Goal: Obtain resource: Obtain resource

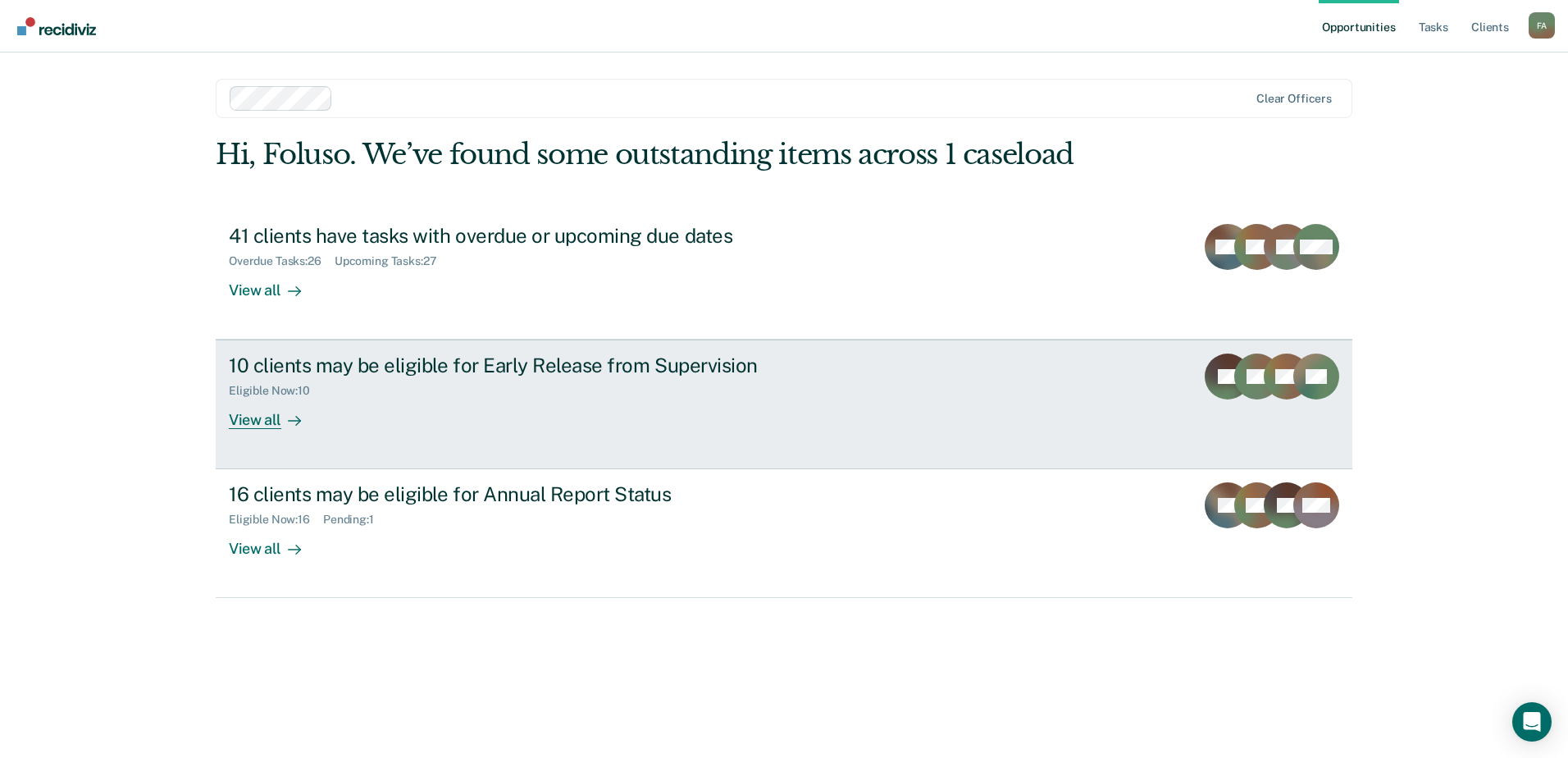
click at [374, 362] on div "10 clients may be eligible for Early Release from Supervision" at bounding box center [517, 365] width 576 height 23
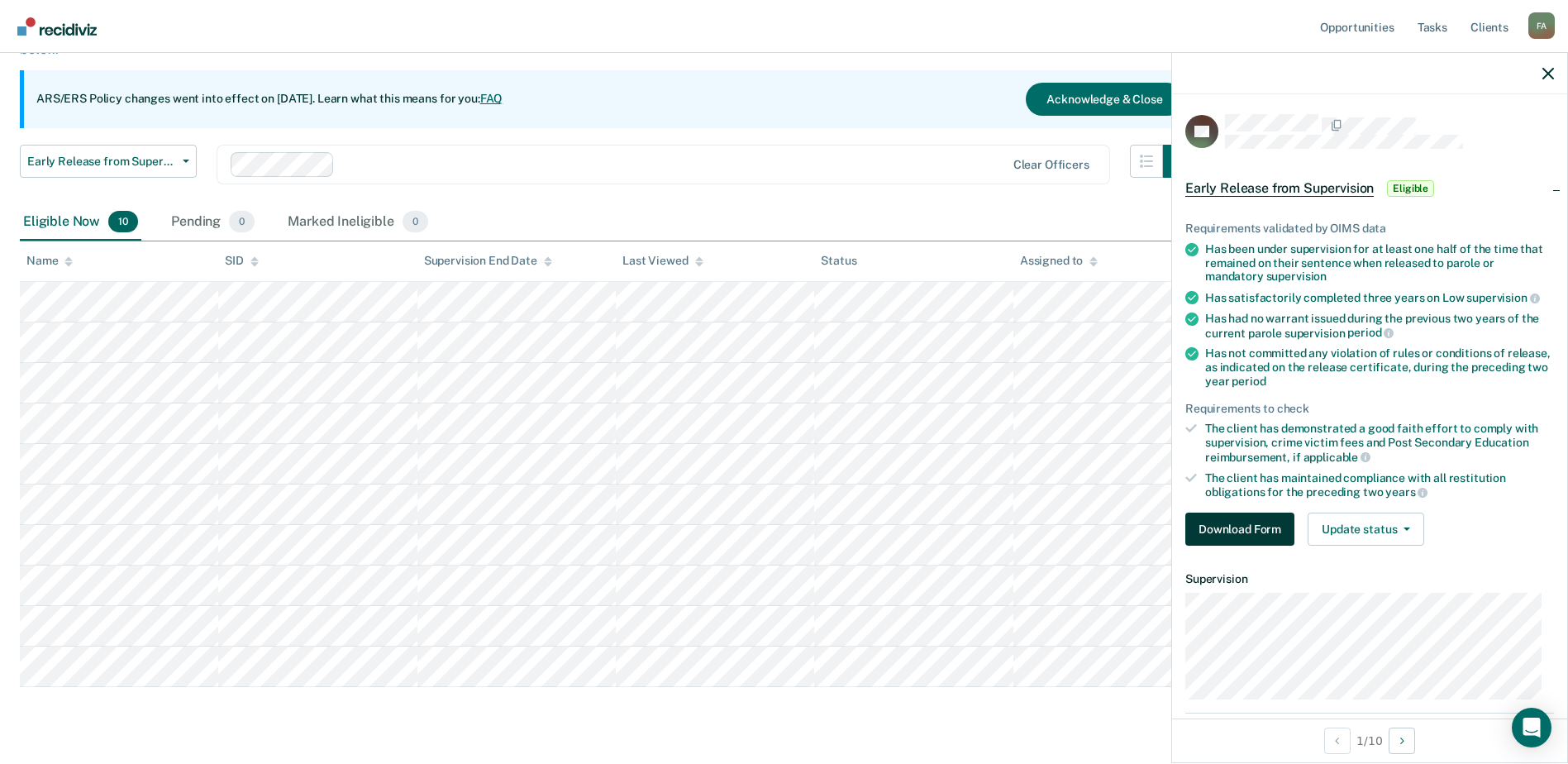
scroll to position [95, 0]
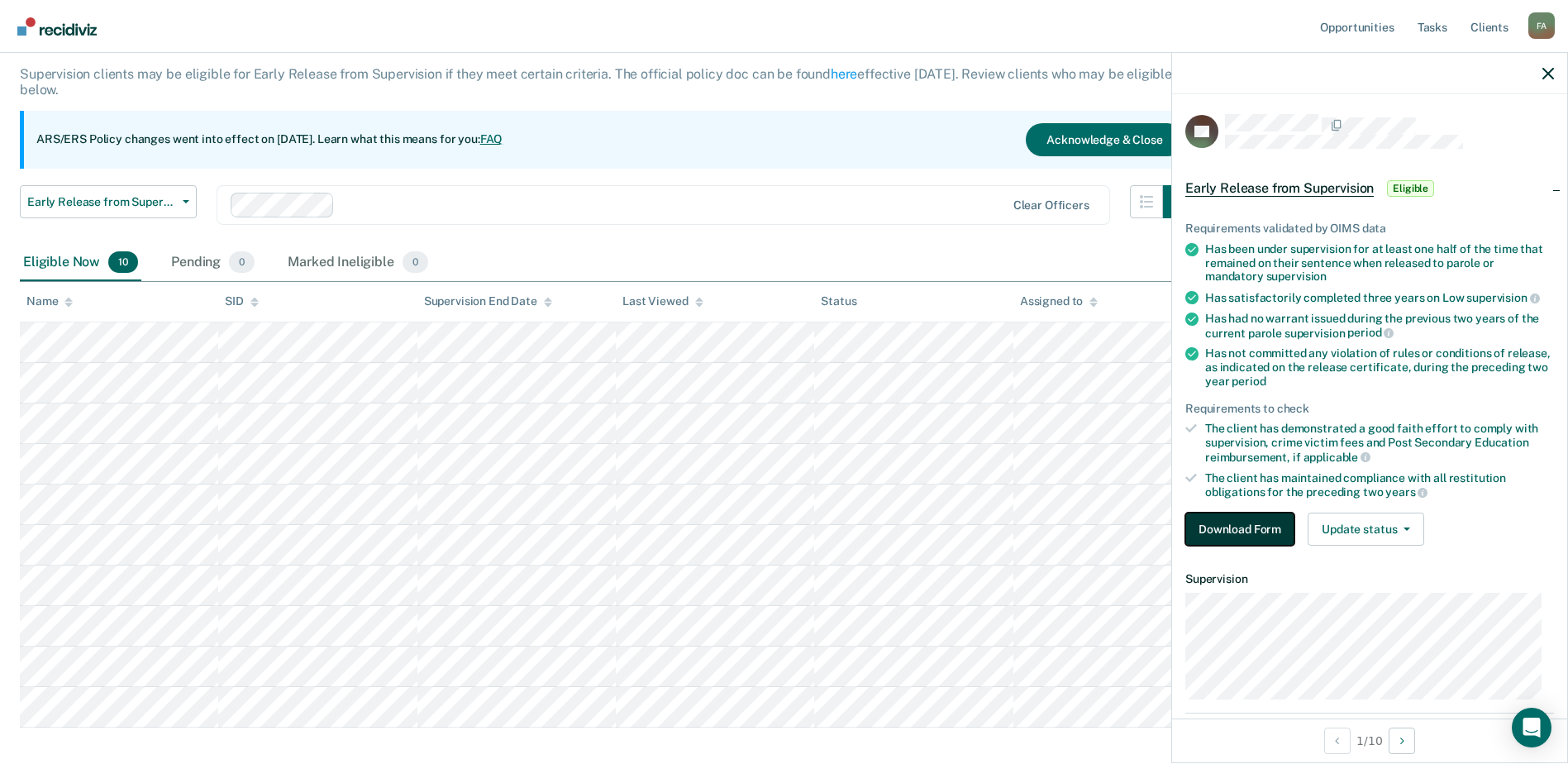
click at [1239, 524] on button "Download Form" at bounding box center [1239, 529] width 109 height 33
